Goal: Task Accomplishment & Management: Use online tool/utility

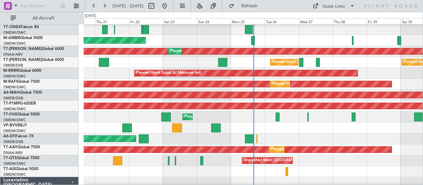
scroll to position [38, 0]
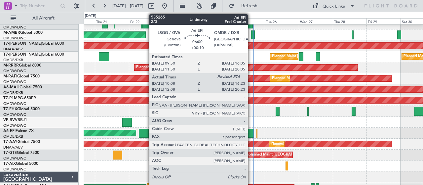
click at [251, 132] on div at bounding box center [249, 132] width 9 height 9
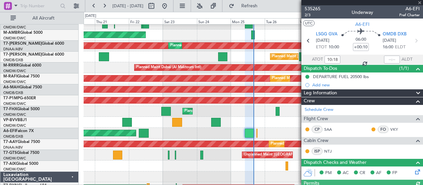
type input "[PERSON_NAME] (SYS)"
type input "7113"
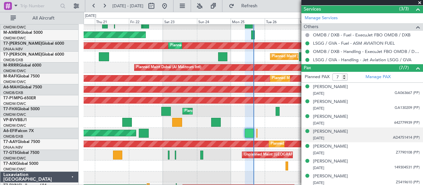
scroll to position [275, 0]
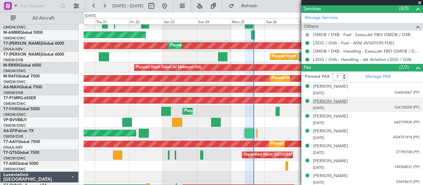
click at [346, 101] on div "[PERSON_NAME]" at bounding box center [330, 101] width 35 height 7
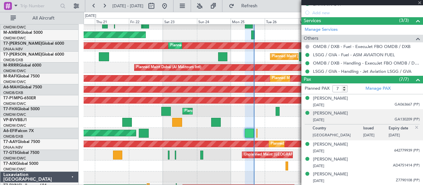
type input "16:12"
type input "[PERSON_NAME] (SYS)"
type input "7113"
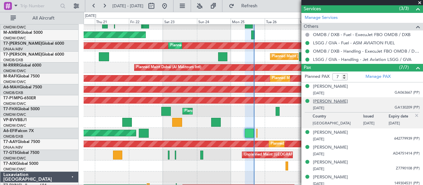
click at [343, 99] on div "[PERSON_NAME]" at bounding box center [330, 101] width 35 height 7
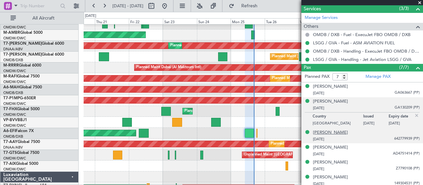
click at [343, 131] on div "[PERSON_NAME]" at bounding box center [330, 132] width 35 height 7
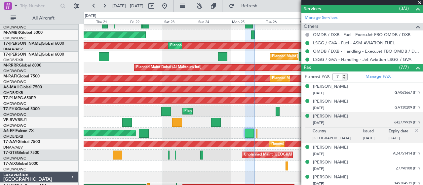
click at [336, 114] on div "[PERSON_NAME]" at bounding box center [330, 116] width 35 height 7
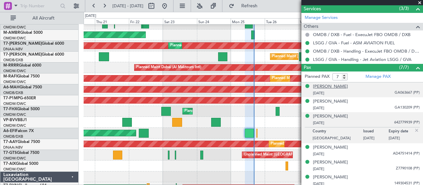
click at [326, 84] on div "[PERSON_NAME]" at bounding box center [330, 86] width 35 height 7
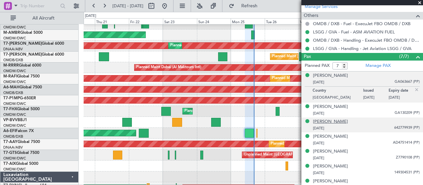
scroll to position [303, 0]
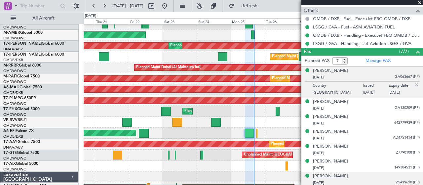
click at [332, 173] on div "[PERSON_NAME]" at bounding box center [330, 176] width 35 height 7
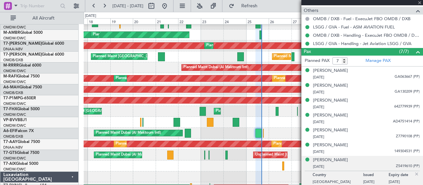
type input "[PERSON_NAME] (SYS)"
type input "7113"
click at [420, 2] on span at bounding box center [419, 3] width 7 height 6
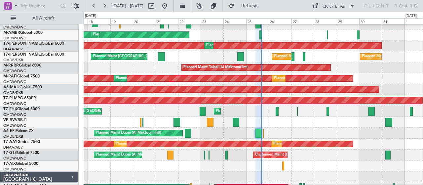
type input "0"
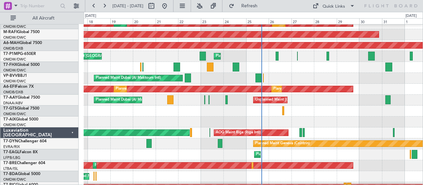
scroll to position [93, 0]
